Goal: Task Accomplishment & Management: Use online tool/utility

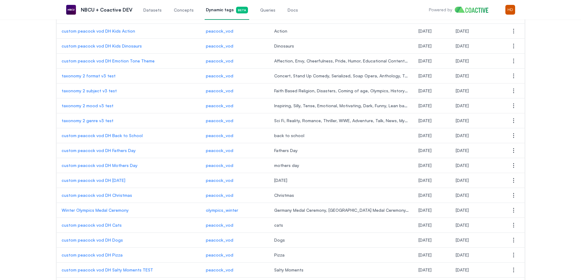
scroll to position [213, 0]
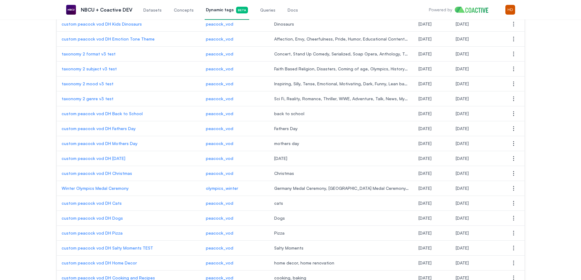
click at [118, 115] on p "custom peacock vod DH Back to School" at bounding box center [129, 114] width 134 height 6
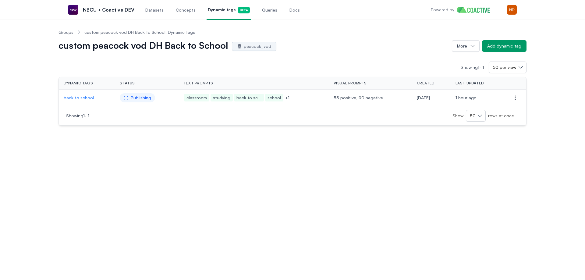
click at [82, 98] on p "back to school" at bounding box center [87, 98] width 46 height 6
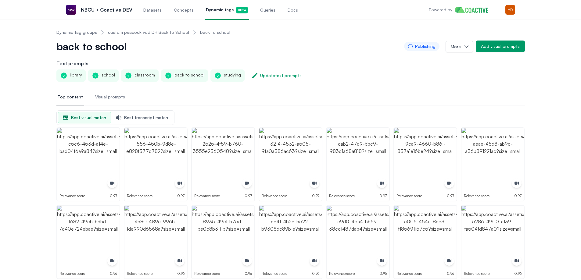
click at [112, 100] on button "Visual prompts" at bounding box center [110, 97] width 32 height 16
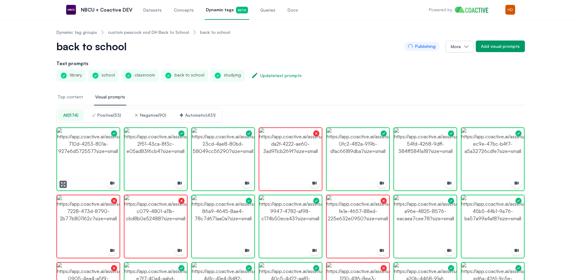
click at [101, 160] on img "button" at bounding box center [88, 159] width 63 height 63
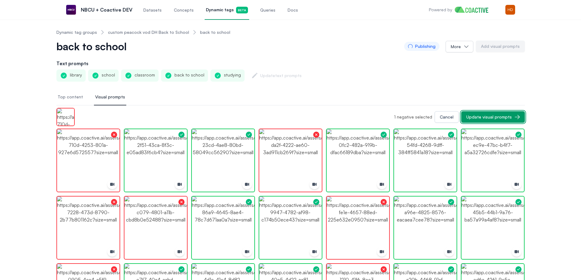
click at [496, 113] on button "Update visual prompts" at bounding box center [493, 117] width 64 height 12
click at [444, 117] on div "Cancel" at bounding box center [439, 117] width 14 height 6
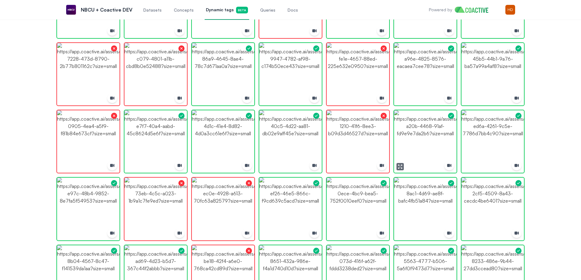
click at [418, 139] on img "button" at bounding box center [425, 141] width 63 height 63
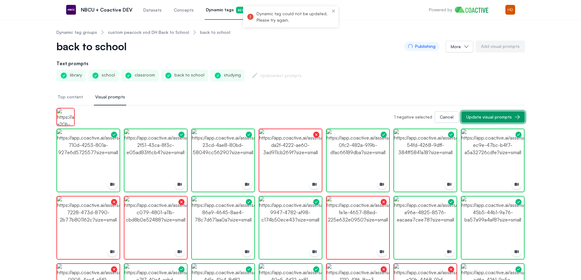
click at [484, 114] on button "Update visual prompts" at bounding box center [493, 117] width 64 height 12
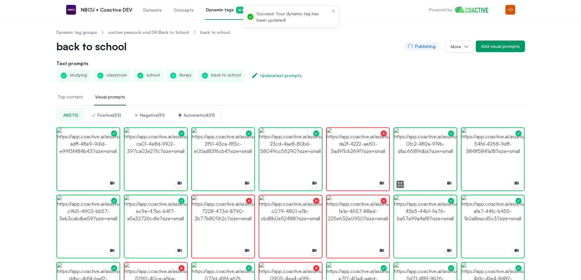
click at [427, 151] on img "button" at bounding box center [425, 159] width 63 height 63
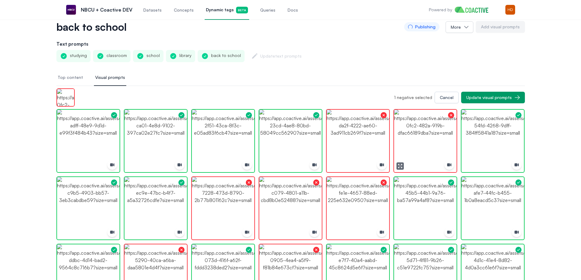
scroll to position [30, 0]
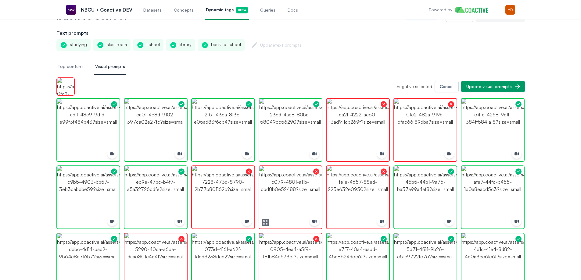
click at [286, 187] on img "button" at bounding box center [290, 197] width 63 height 63
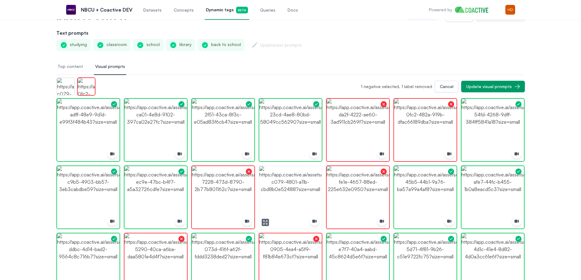
click at [286, 187] on img "button" at bounding box center [290, 197] width 63 height 63
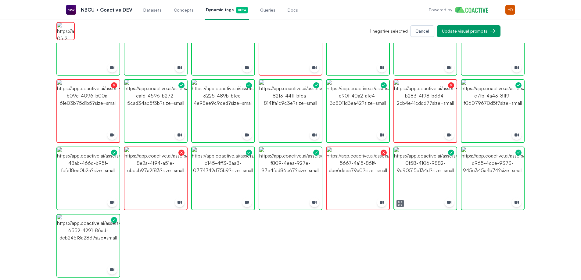
scroll to position [335, 0]
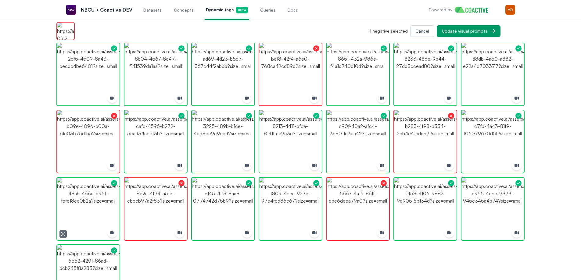
click at [93, 205] on img "button" at bounding box center [88, 209] width 63 height 63
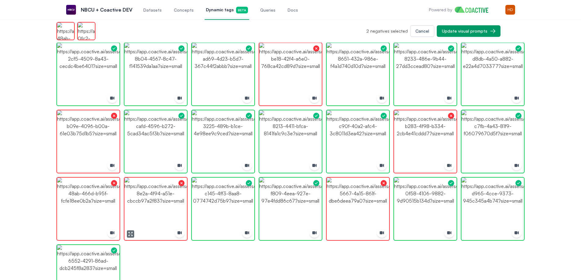
click at [154, 197] on img "button" at bounding box center [155, 209] width 63 height 63
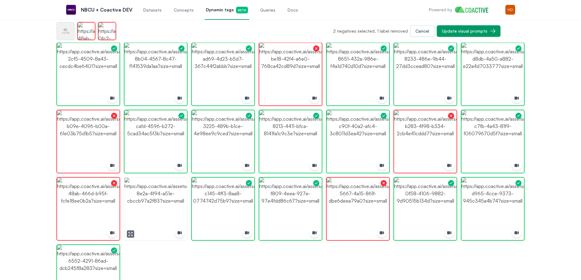
click at [154, 197] on img "button" at bounding box center [155, 209] width 63 height 63
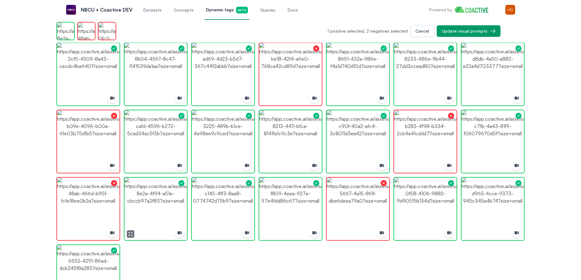
click at [154, 197] on img "button" at bounding box center [155, 209] width 63 height 63
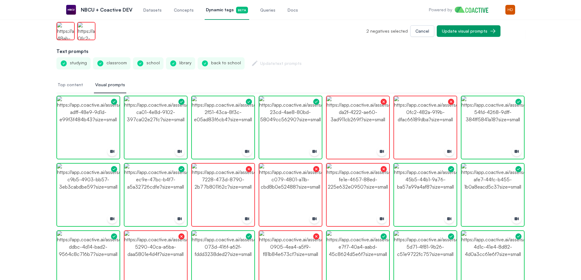
scroll to position [0, 0]
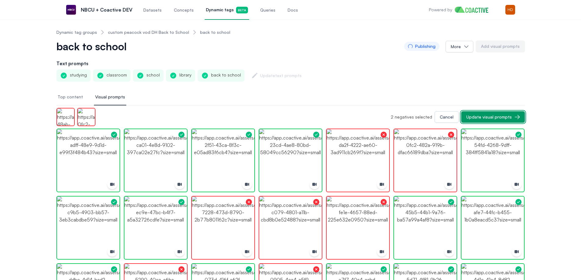
click at [492, 112] on button "Update visual prompts" at bounding box center [493, 117] width 64 height 12
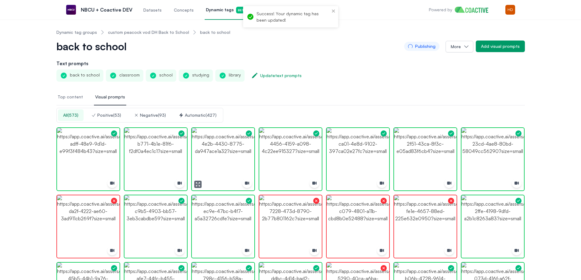
click at [231, 159] on img "button" at bounding box center [223, 159] width 63 height 63
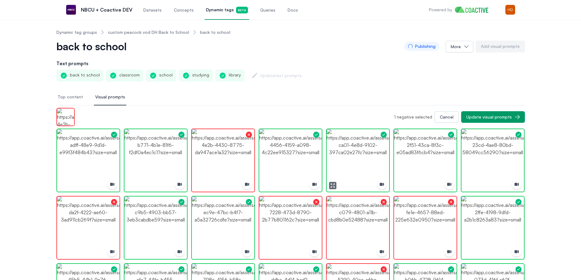
click at [339, 158] on img "button" at bounding box center [358, 160] width 63 height 63
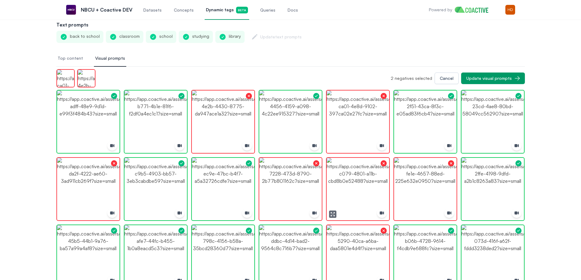
scroll to position [91, 0]
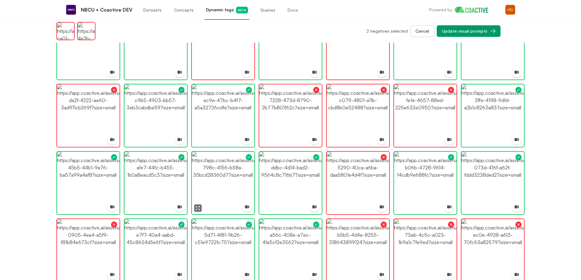
click at [226, 188] on img "button" at bounding box center [223, 183] width 63 height 63
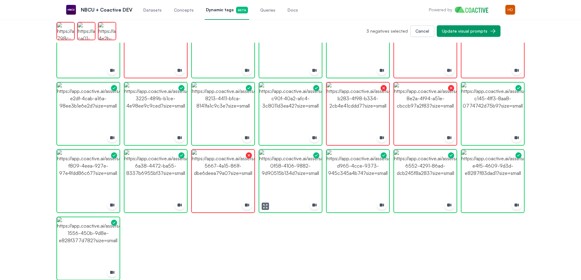
scroll to position [366, 0]
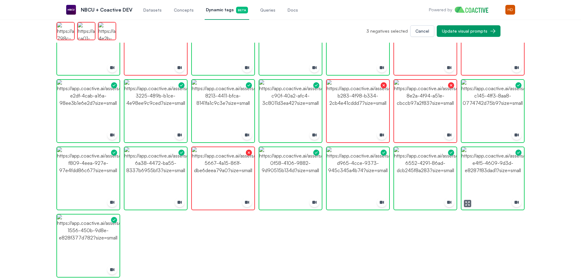
click at [486, 175] on img "button" at bounding box center [492, 178] width 63 height 63
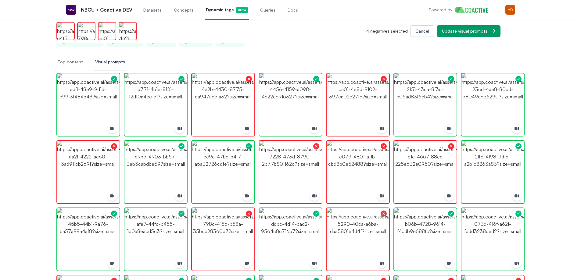
scroll to position [0, 0]
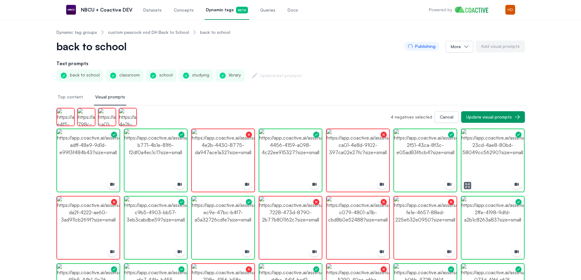
click at [492, 154] on img "button" at bounding box center [492, 160] width 63 height 63
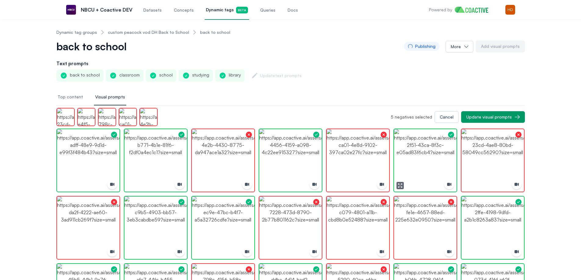
click at [417, 147] on img "button" at bounding box center [425, 160] width 63 height 63
click at [148, 159] on img "button" at bounding box center [155, 160] width 63 height 63
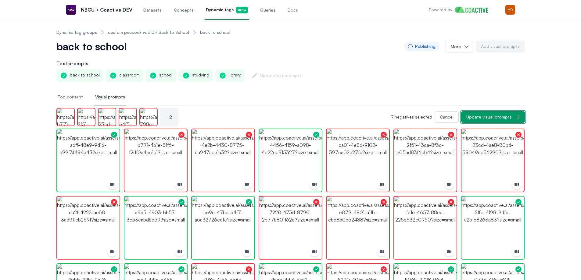
click at [519, 112] on button "Update visual prompts" at bounding box center [493, 117] width 64 height 12
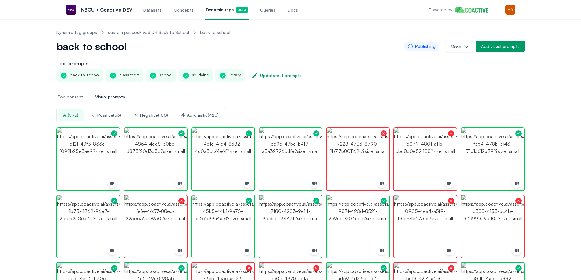
click at [311, 95] on nav "Top content Visual prompts" at bounding box center [290, 97] width 468 height 16
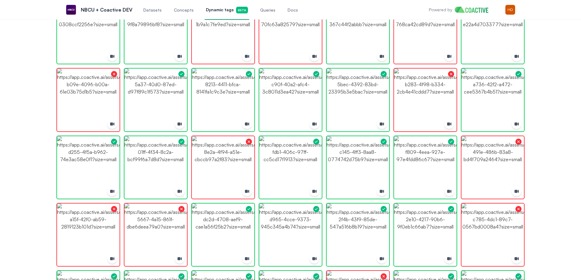
scroll to position [274, 0]
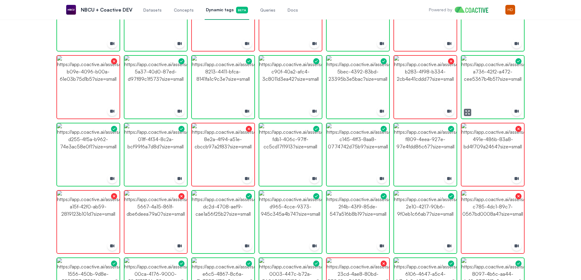
click at [496, 79] on img "button" at bounding box center [492, 87] width 63 height 63
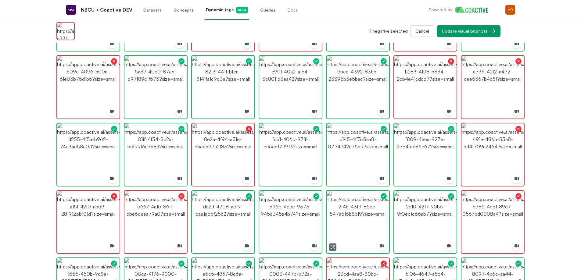
click at [370, 220] on img "button" at bounding box center [358, 222] width 63 height 63
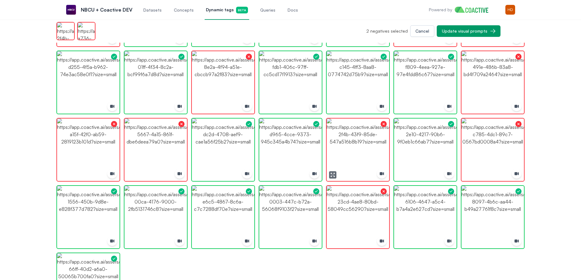
scroll to position [346, 0]
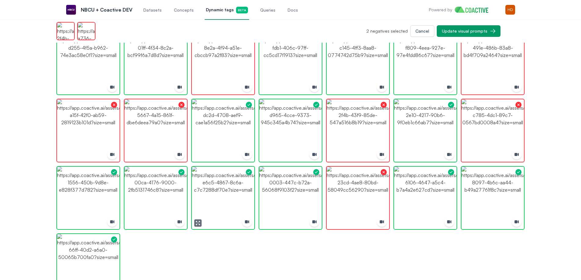
click at [226, 197] on img "button" at bounding box center [223, 198] width 63 height 63
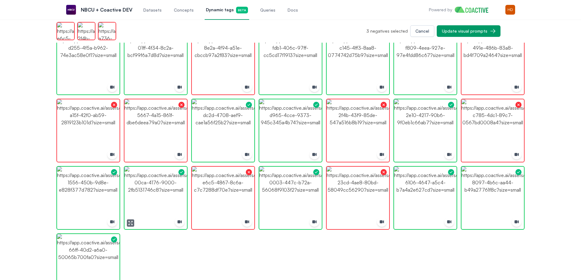
click at [171, 196] on img "button" at bounding box center [155, 198] width 63 height 63
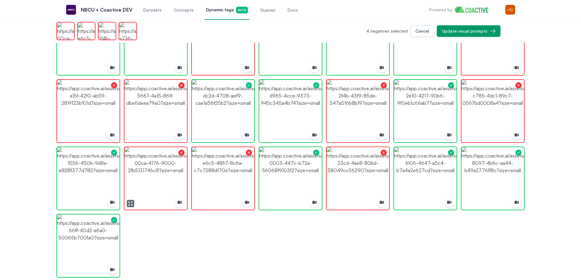
scroll to position [377, 0]
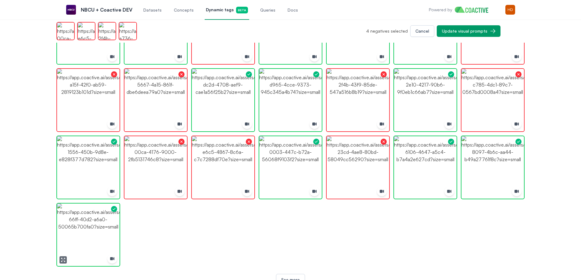
click at [88, 234] on img "button" at bounding box center [88, 235] width 63 height 63
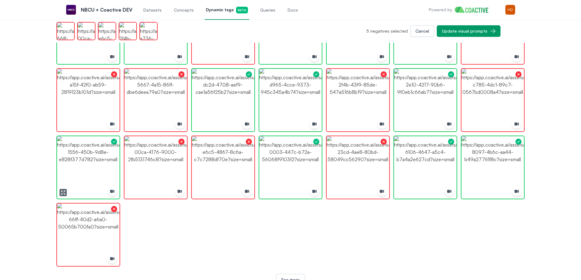
click at [86, 169] on img "button" at bounding box center [88, 167] width 63 height 63
click at [95, 162] on img "button" at bounding box center [88, 167] width 63 height 63
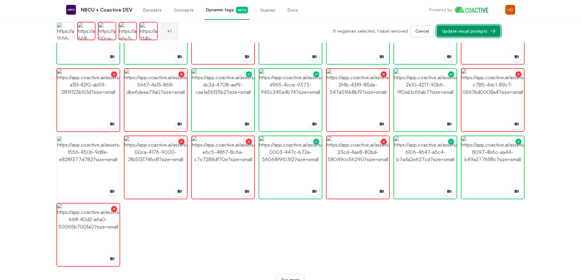
click at [484, 30] on div "Update visual prompts" at bounding box center [464, 31] width 45 height 6
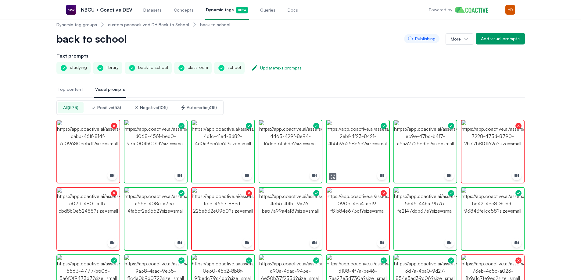
scroll to position [0, 0]
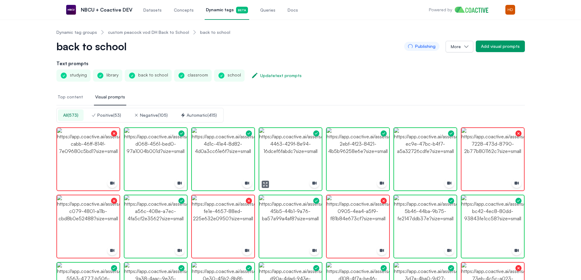
click at [276, 140] on img "button" at bounding box center [290, 159] width 63 height 63
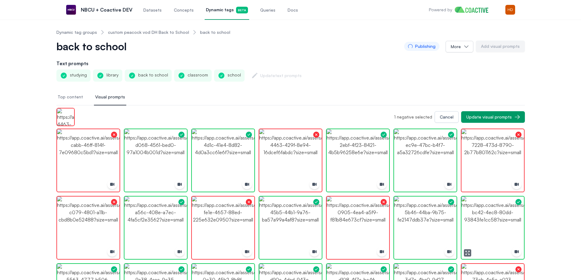
click at [504, 225] on img "button" at bounding box center [492, 228] width 63 height 63
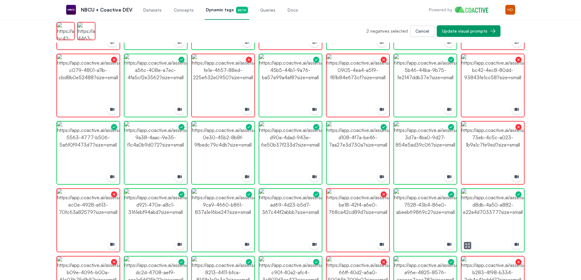
scroll to position [122, 0]
click at [281, 76] on img "button" at bounding box center [290, 85] width 63 height 63
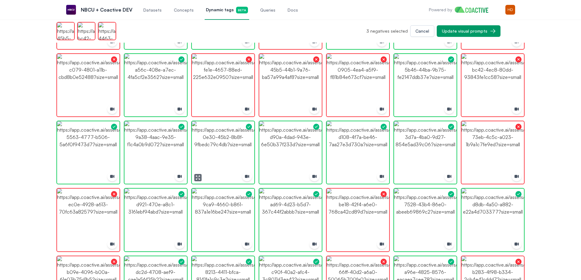
click at [222, 148] on img "button" at bounding box center [223, 152] width 63 height 63
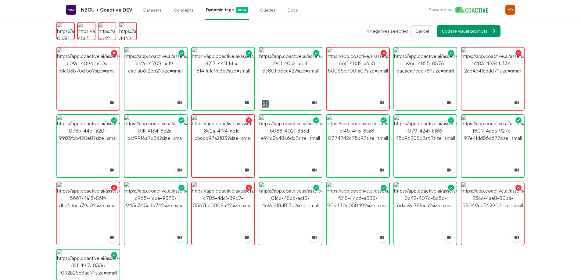
scroll to position [366, 0]
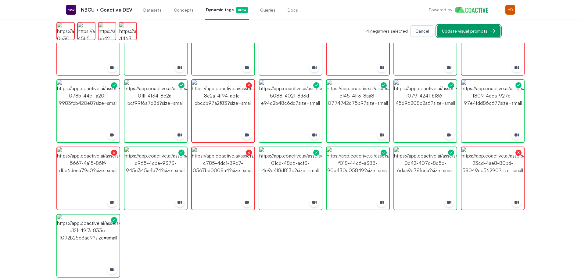
click at [484, 30] on div "Update visual prompts" at bounding box center [464, 31] width 45 height 6
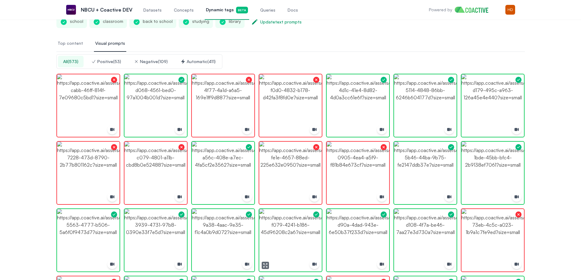
scroll to position [0, 0]
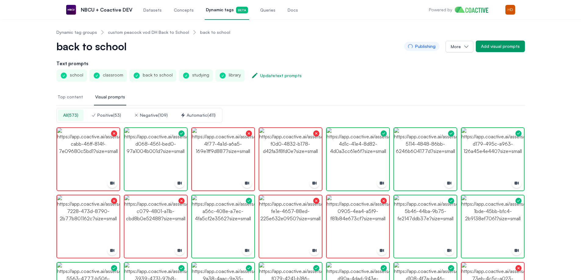
click at [77, 29] on link "Dynamic tag groups" at bounding box center [76, 32] width 41 height 6
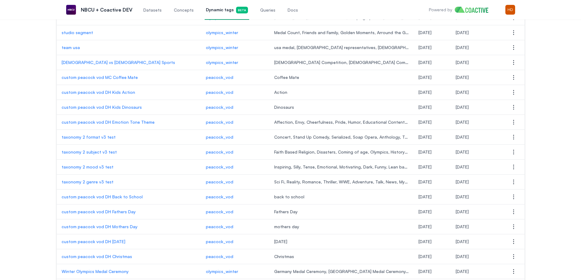
scroll to position [152, 0]
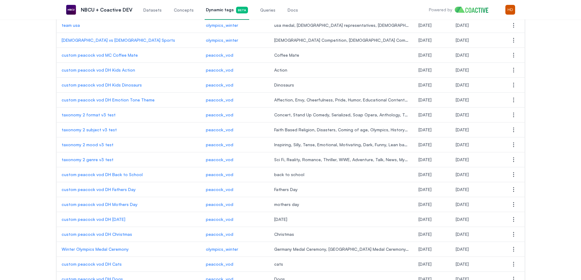
click at [121, 174] on p "custom peacock vod DH Back to School" at bounding box center [129, 175] width 134 height 6
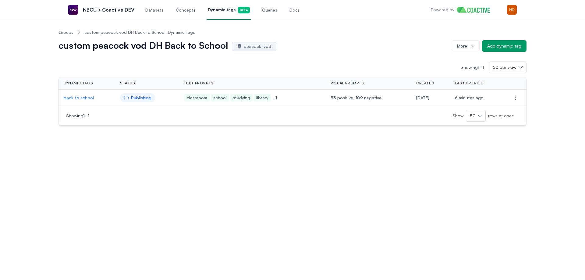
click at [76, 95] on p "back to school" at bounding box center [87, 98] width 47 height 6
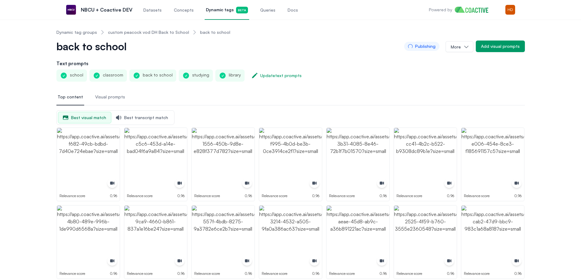
click at [93, 29] on ol "Dynamic tag groups custom peacock vod DH Back to School back to school" at bounding box center [143, 32] width 174 height 16
click at [87, 30] on link "Dynamic tag groups" at bounding box center [76, 32] width 41 height 6
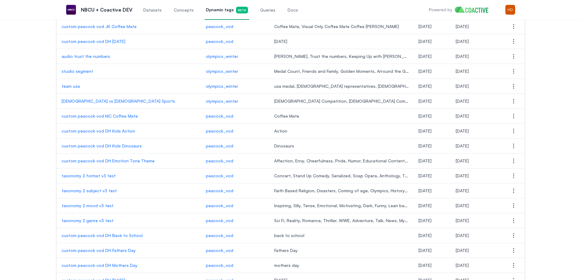
scroll to position [122, 0]
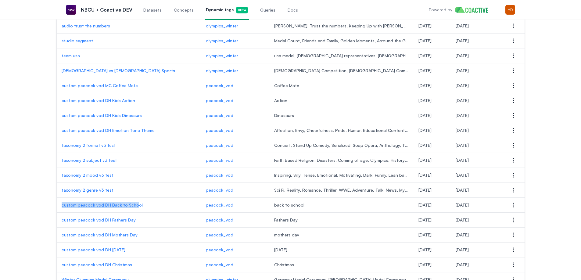
drag, startPoint x: 59, startPoint y: 206, endPoint x: 136, endPoint y: 205, distance: 77.8
click at [136, 205] on td "custom peacock vod DH Back to School" at bounding box center [129, 205] width 144 height 15
click at [118, 206] on p "custom peacock vod DH Back to School" at bounding box center [129, 205] width 134 height 6
